Goal: Check status: Check status

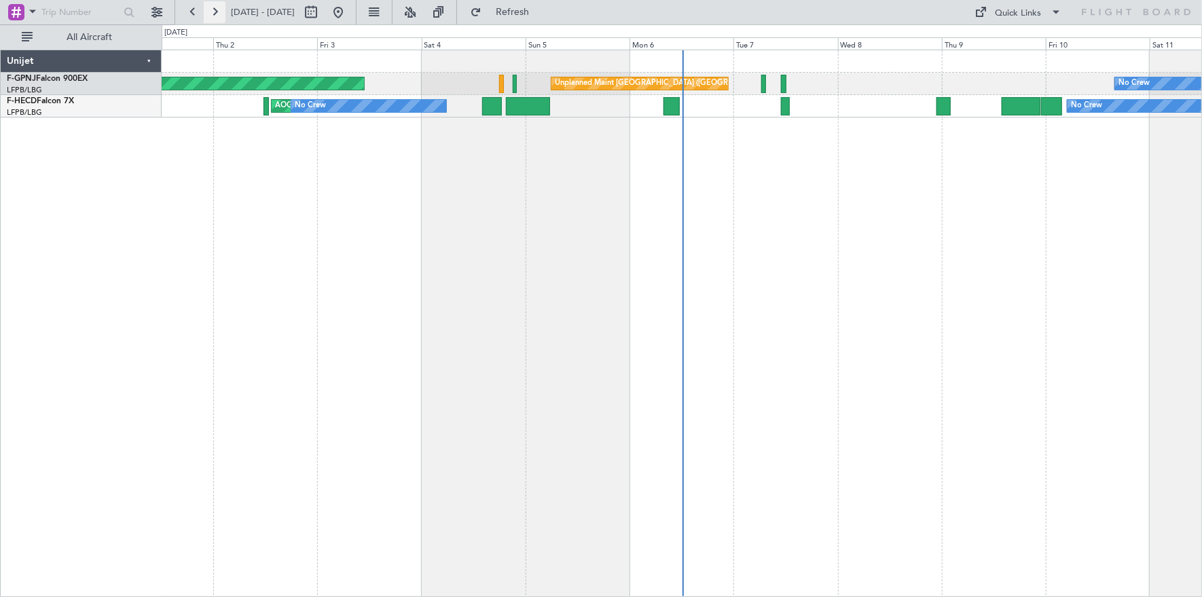
click at [211, 10] on button at bounding box center [215, 12] width 22 height 22
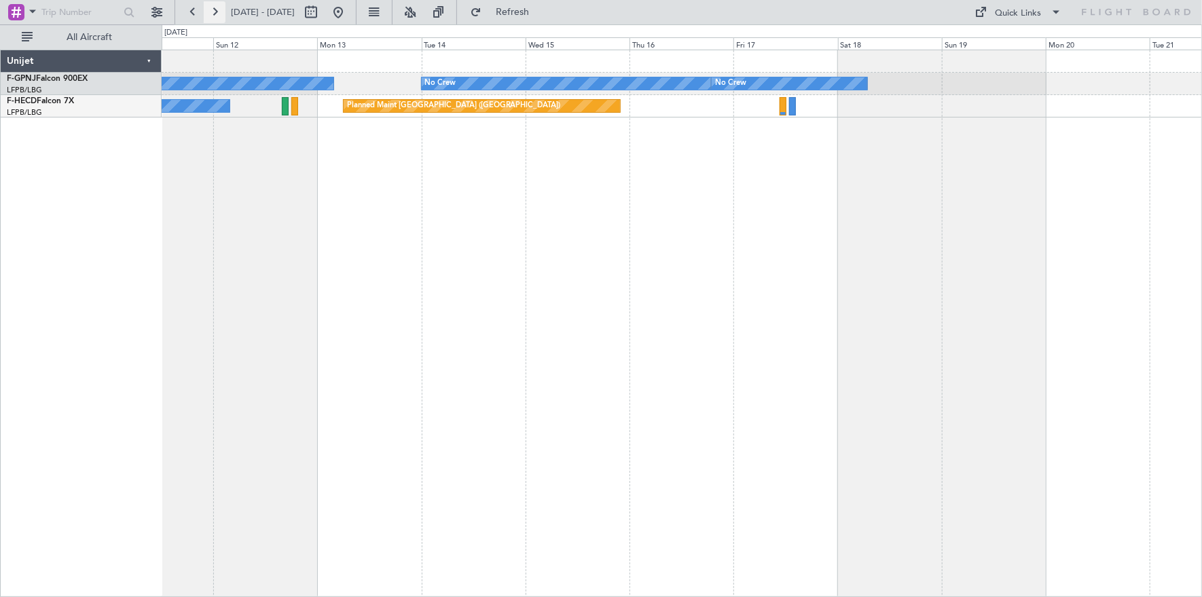
click at [211, 10] on button at bounding box center [215, 12] width 22 height 22
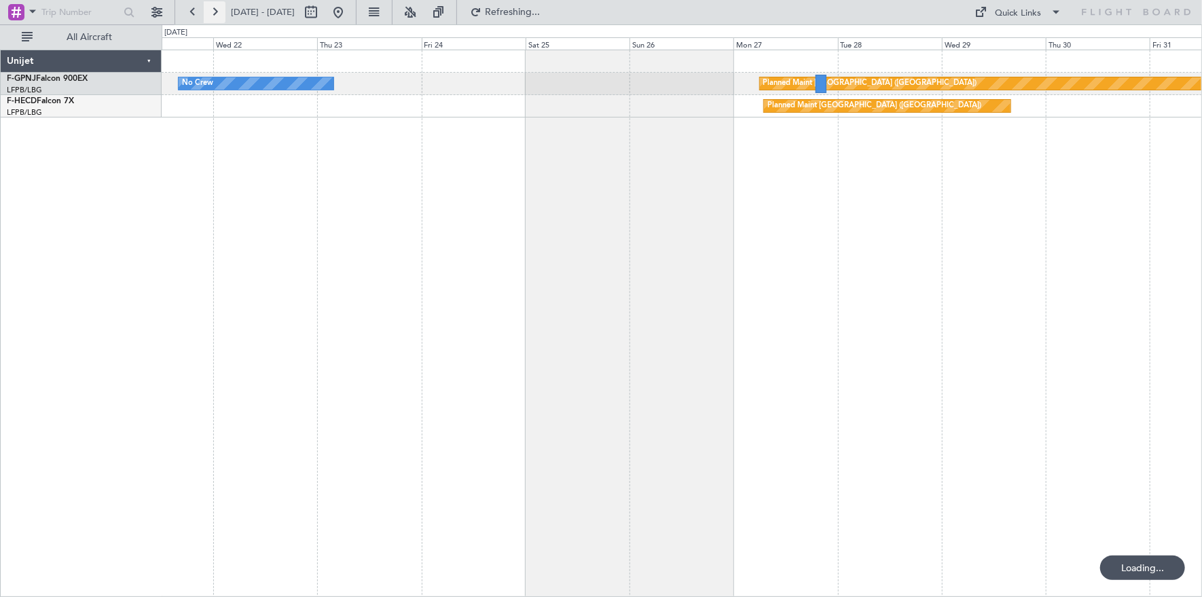
click at [211, 10] on button at bounding box center [215, 12] width 22 height 22
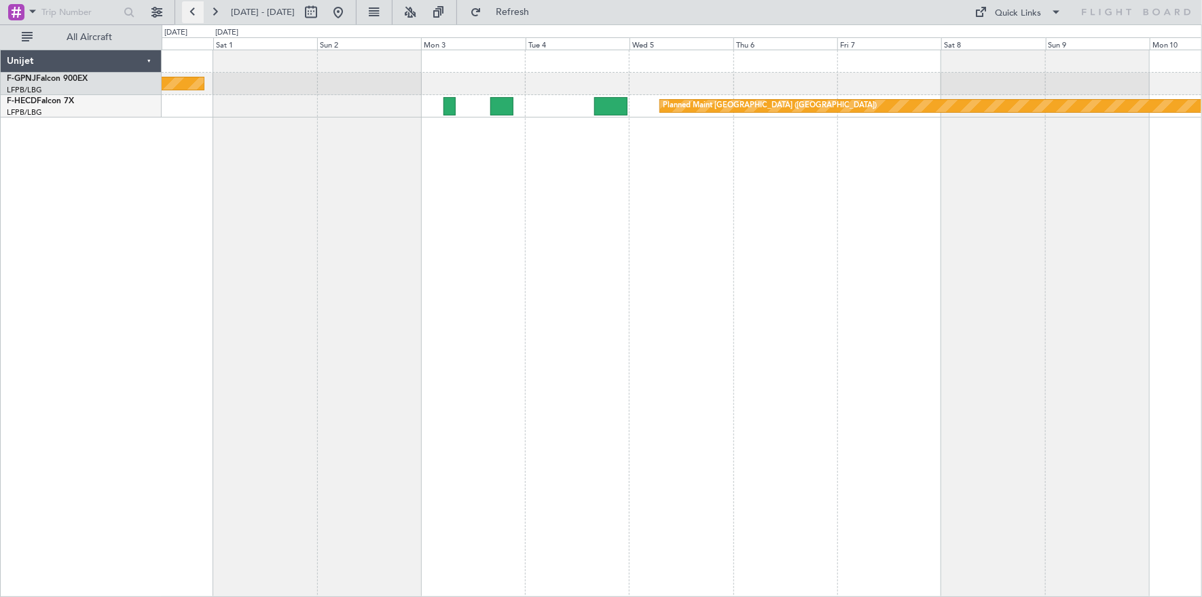
click at [189, 12] on button at bounding box center [193, 12] width 22 height 22
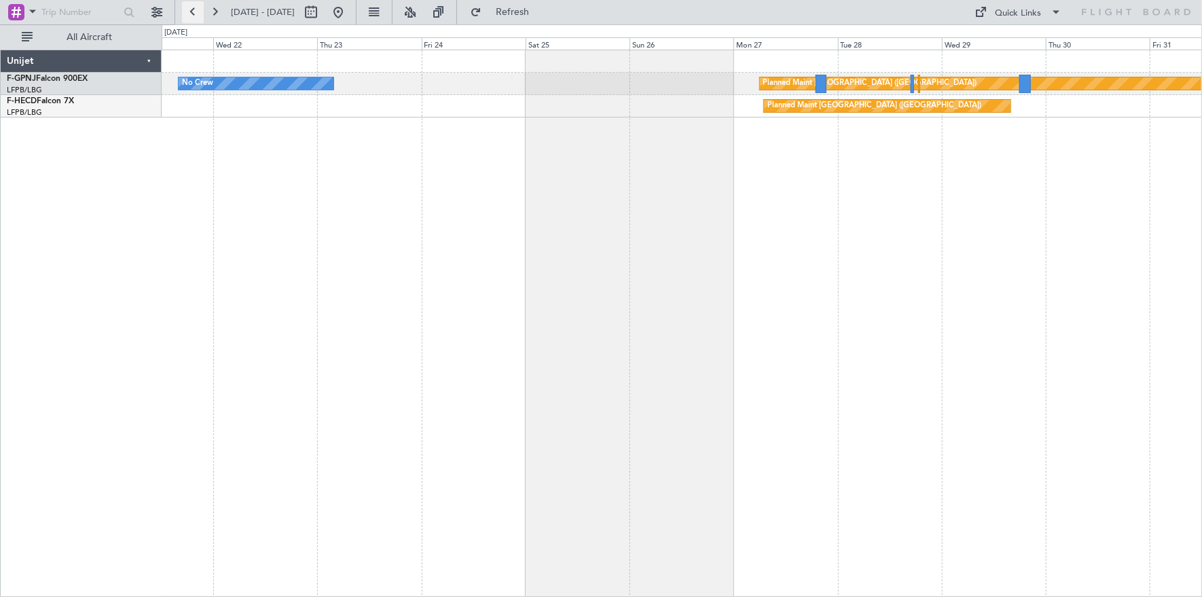
click at [189, 12] on button at bounding box center [193, 12] width 22 height 22
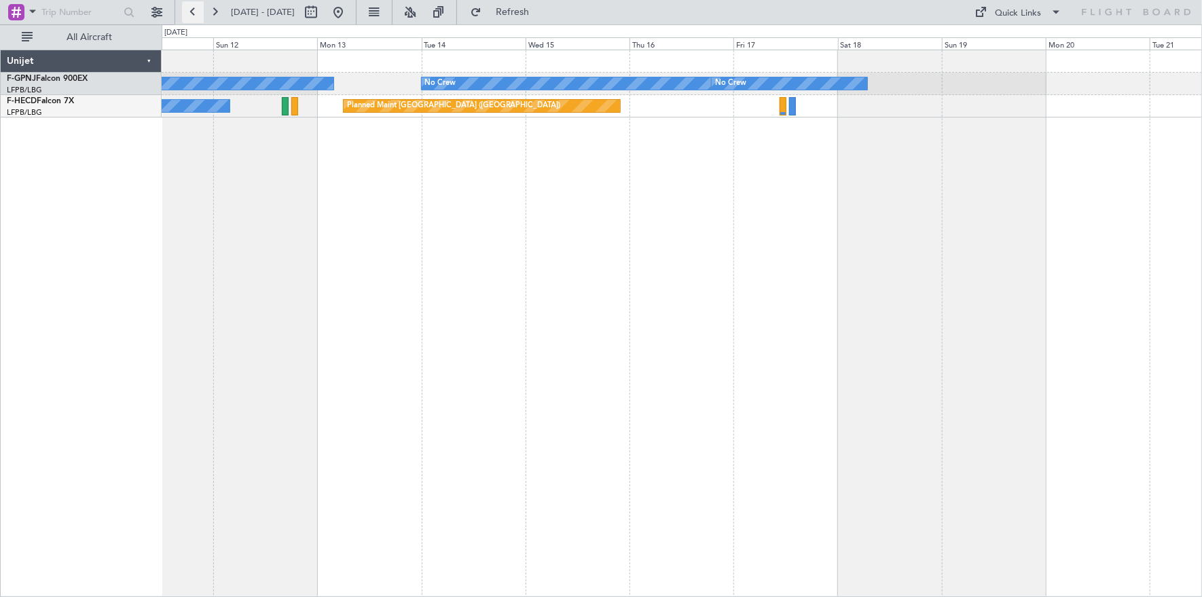
click at [189, 12] on button at bounding box center [193, 12] width 22 height 22
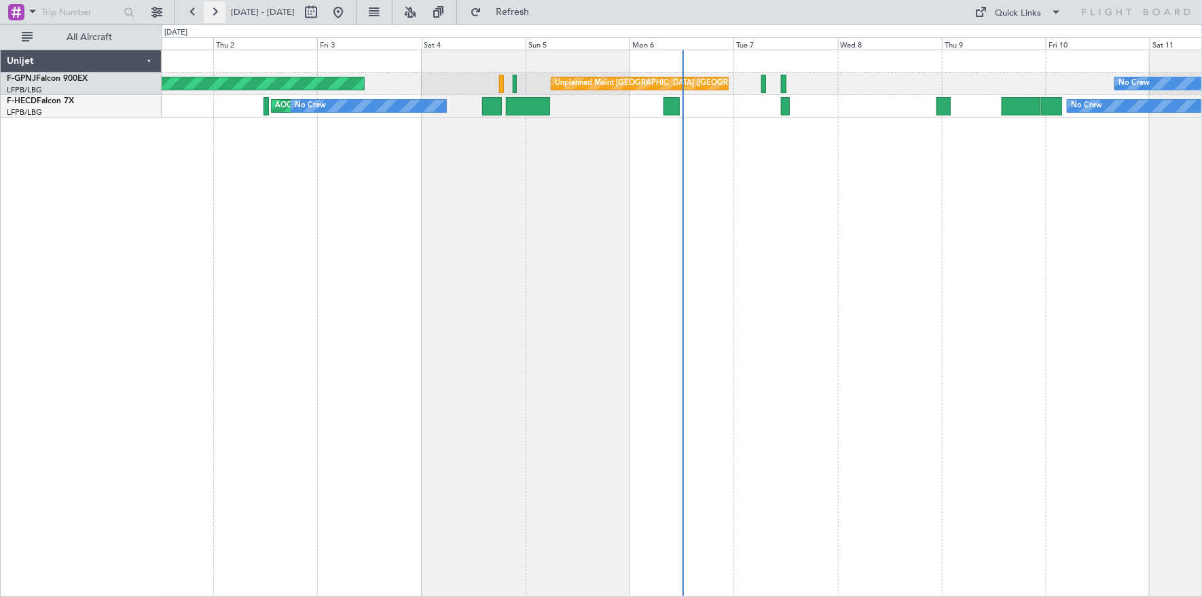
click at [212, 2] on button at bounding box center [215, 12] width 22 height 22
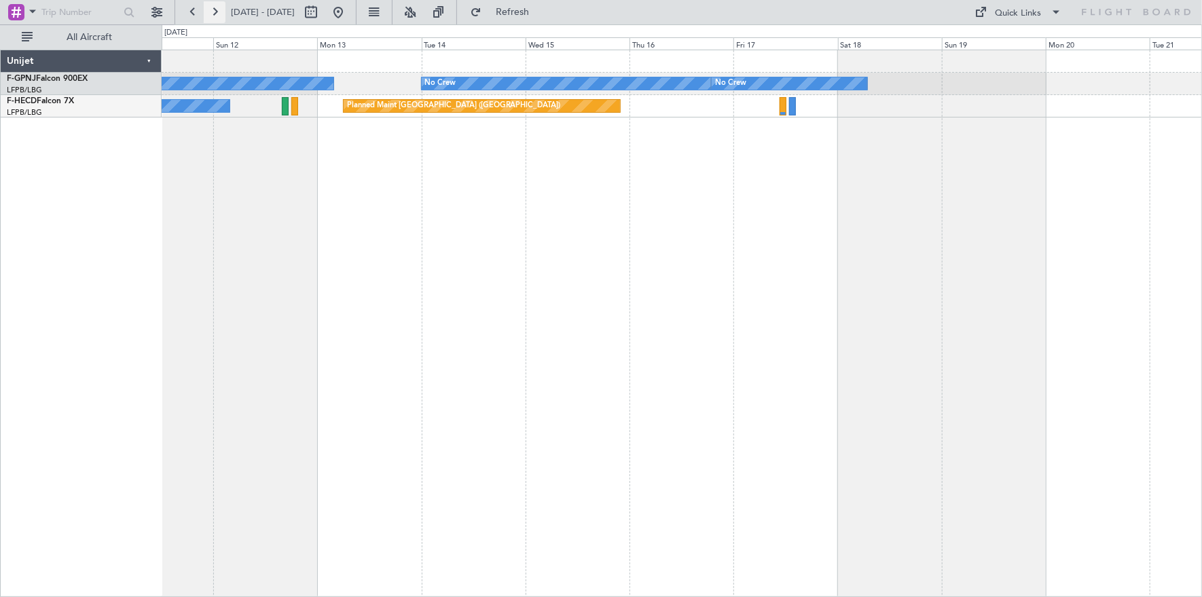
click at [212, 2] on button at bounding box center [215, 12] width 22 height 22
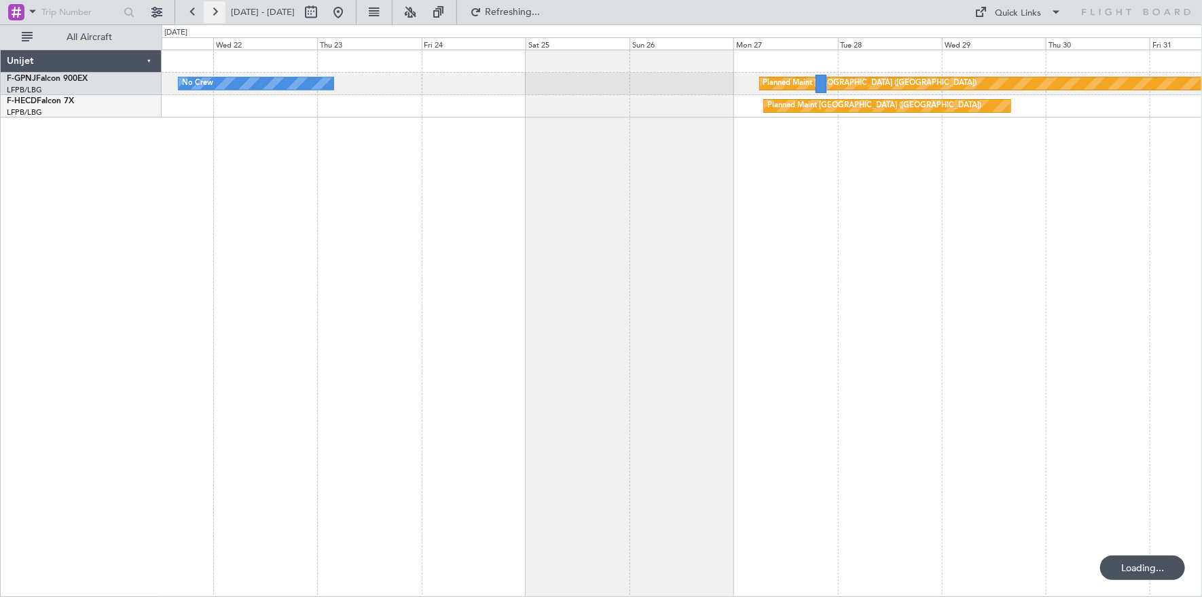
click at [212, 2] on button at bounding box center [215, 12] width 22 height 22
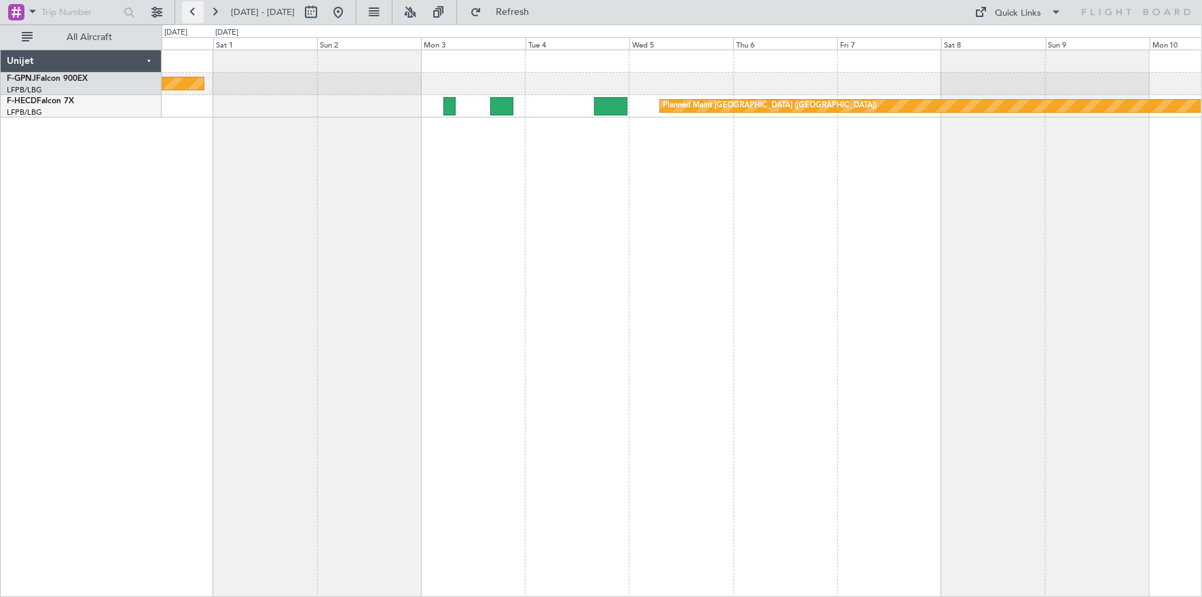
click at [187, 8] on button at bounding box center [193, 12] width 22 height 22
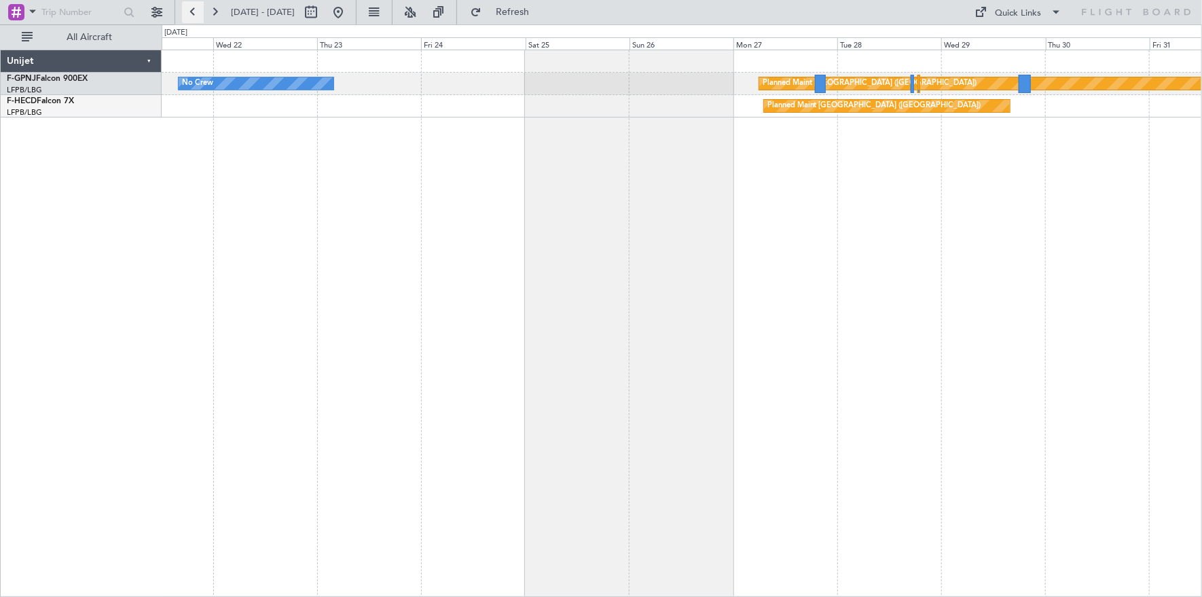
click at [196, 7] on button at bounding box center [193, 12] width 22 height 22
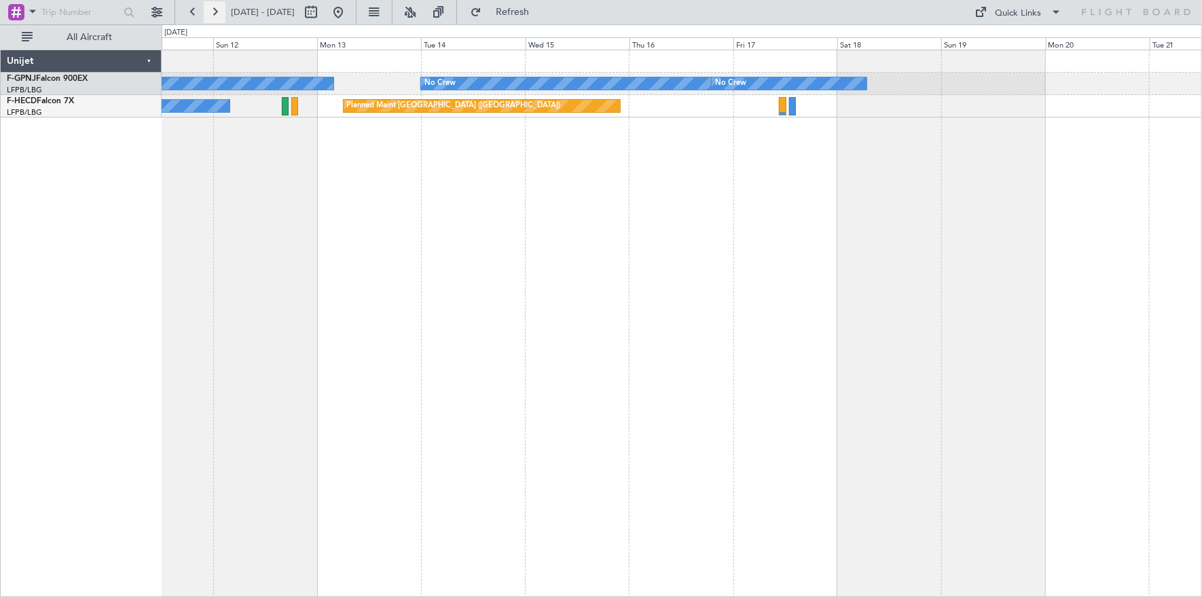
click at [204, 7] on button at bounding box center [215, 12] width 22 height 22
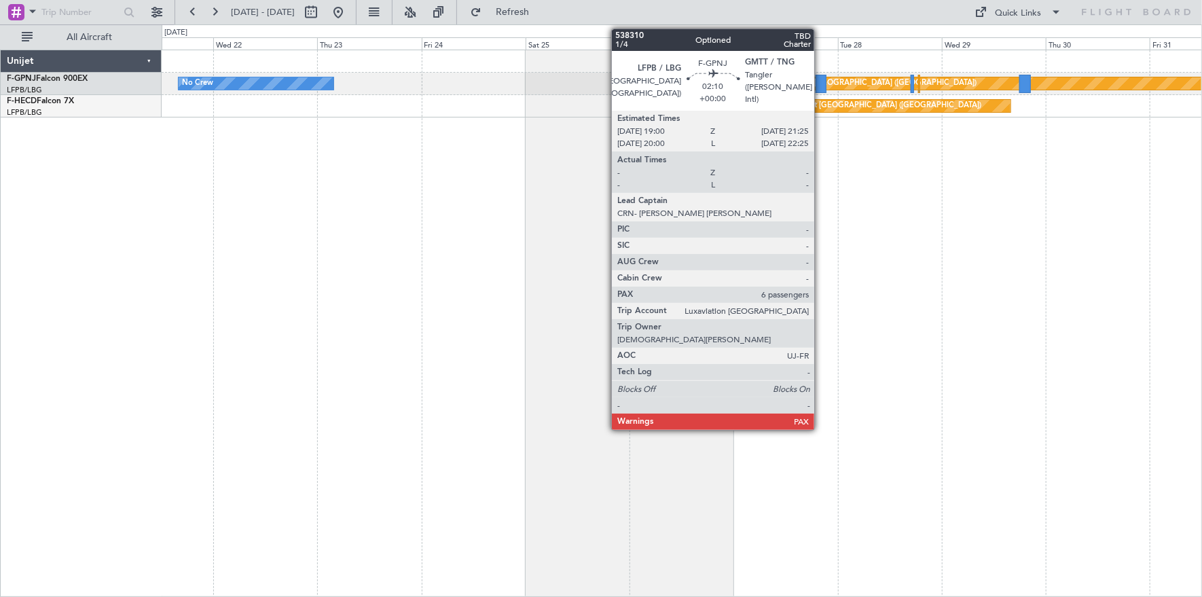
click at [820, 75] on div at bounding box center [820, 84] width 11 height 18
